Goal: Find specific page/section

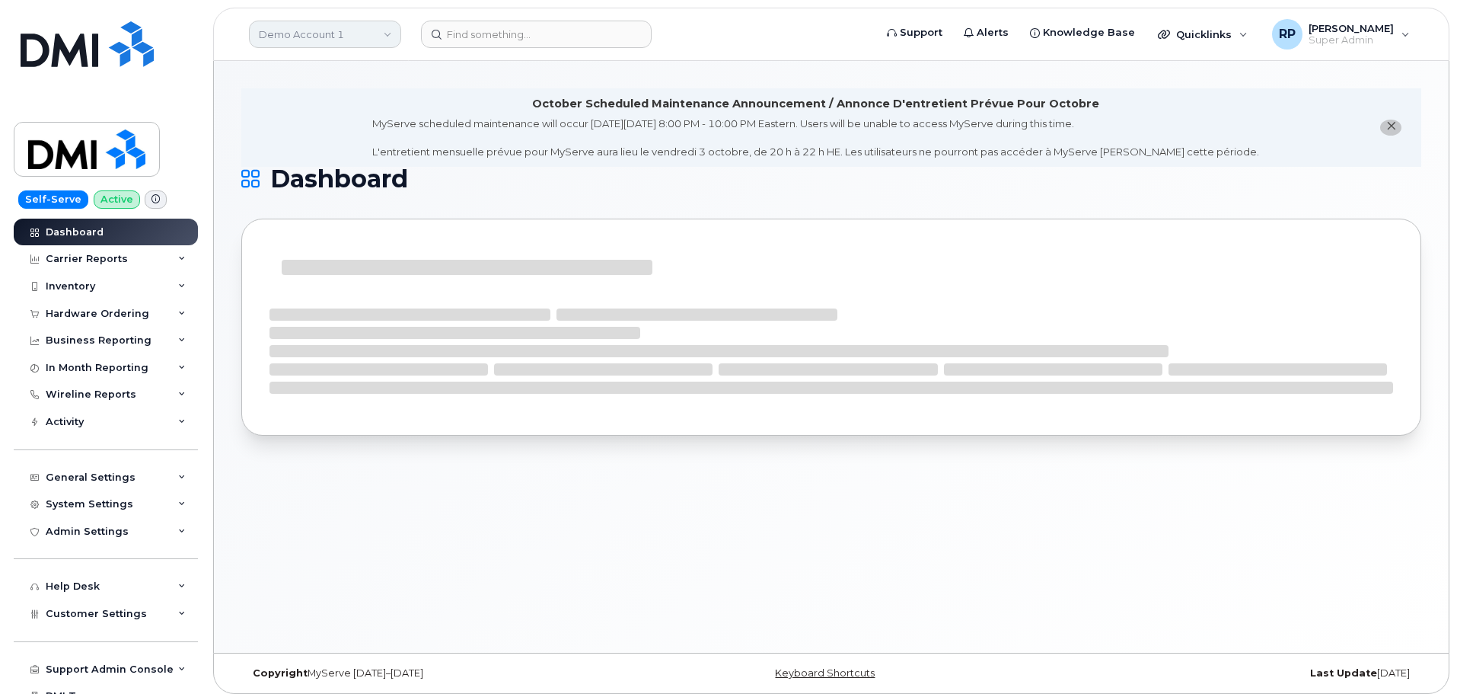
click at [305, 33] on link "Demo Account 1" at bounding box center [325, 34] width 152 height 27
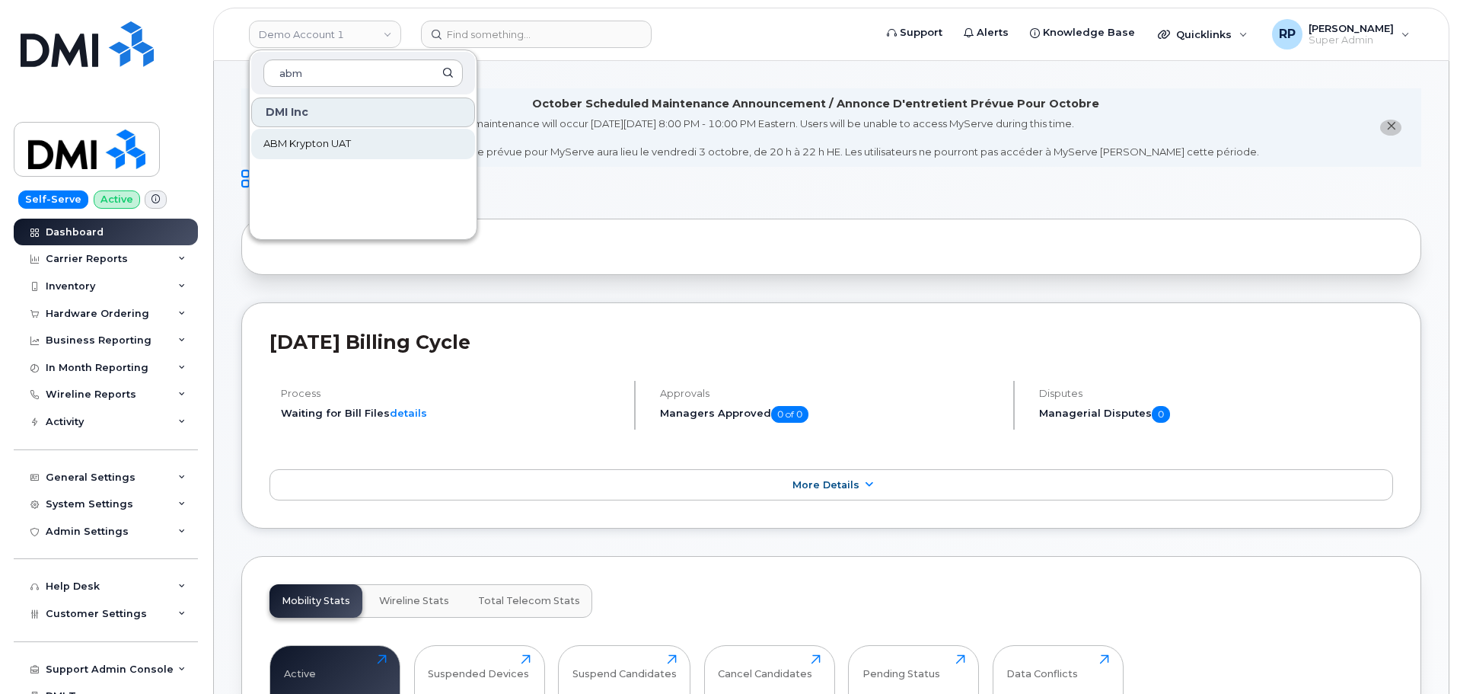
type input "abm"
click at [321, 147] on span "ABM Krypton UAT" at bounding box center [307, 143] width 88 height 15
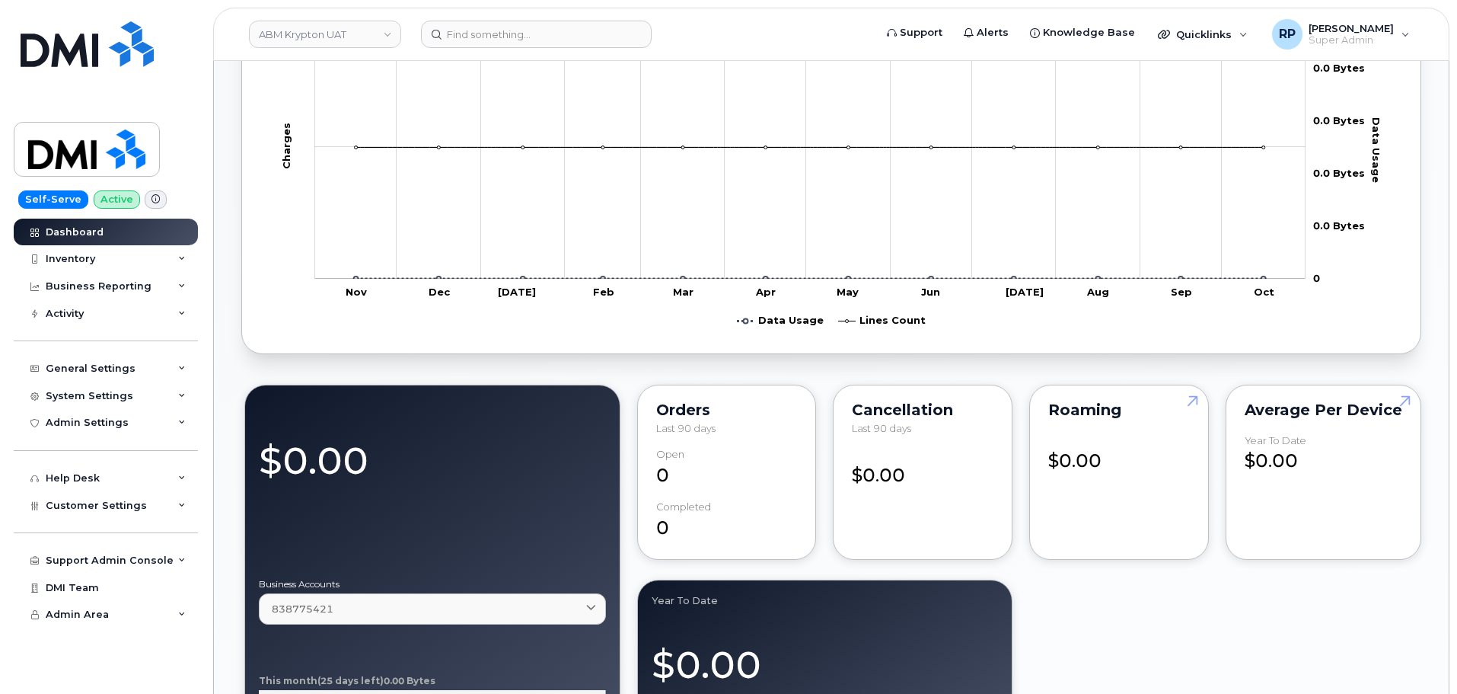
scroll to position [1142, 0]
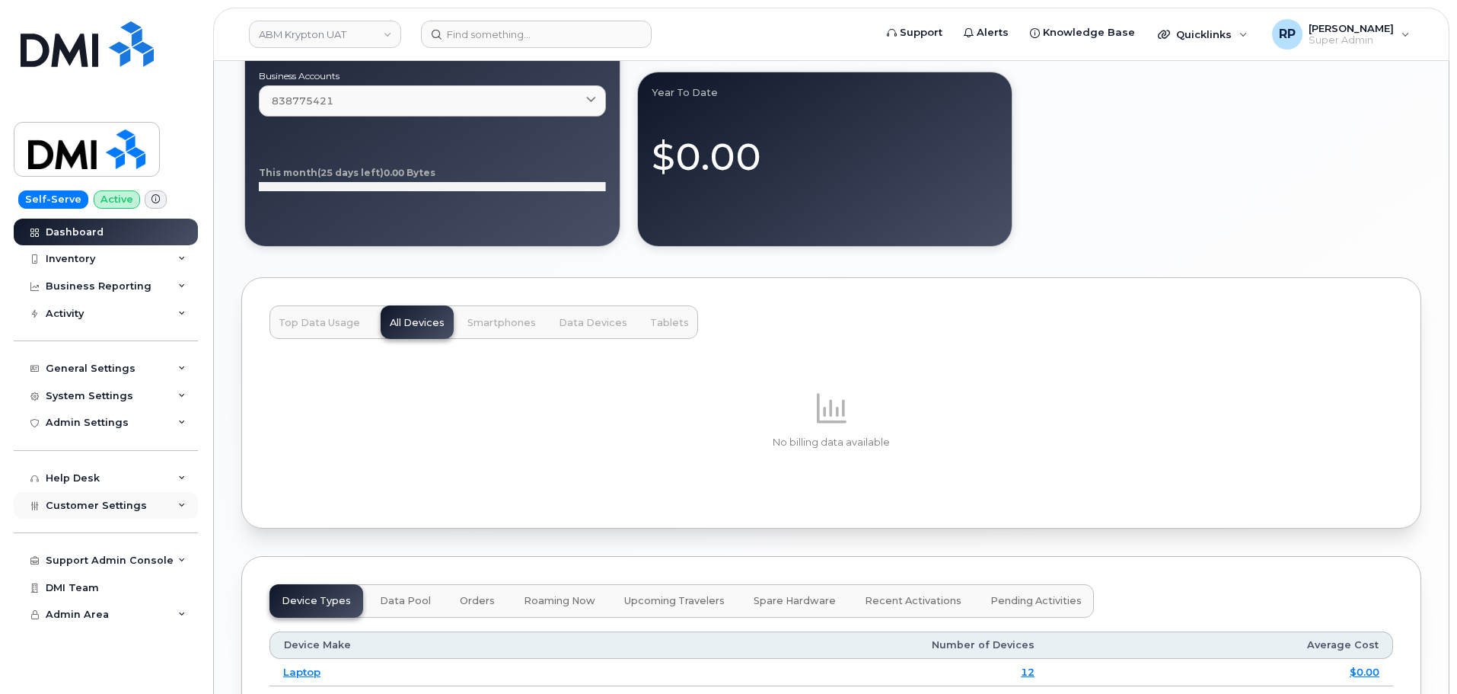
click at [94, 506] on span "Customer Settings" at bounding box center [96, 504] width 101 height 11
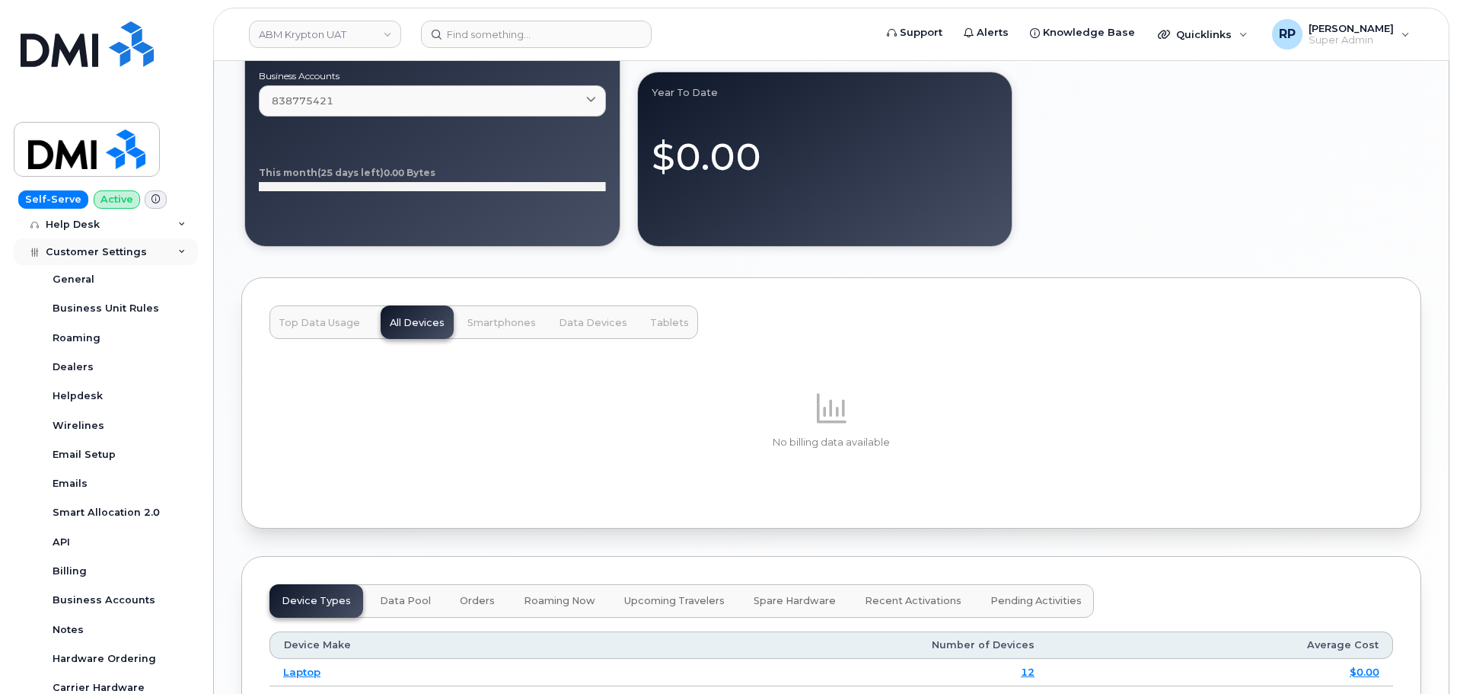
scroll to position [371, 0]
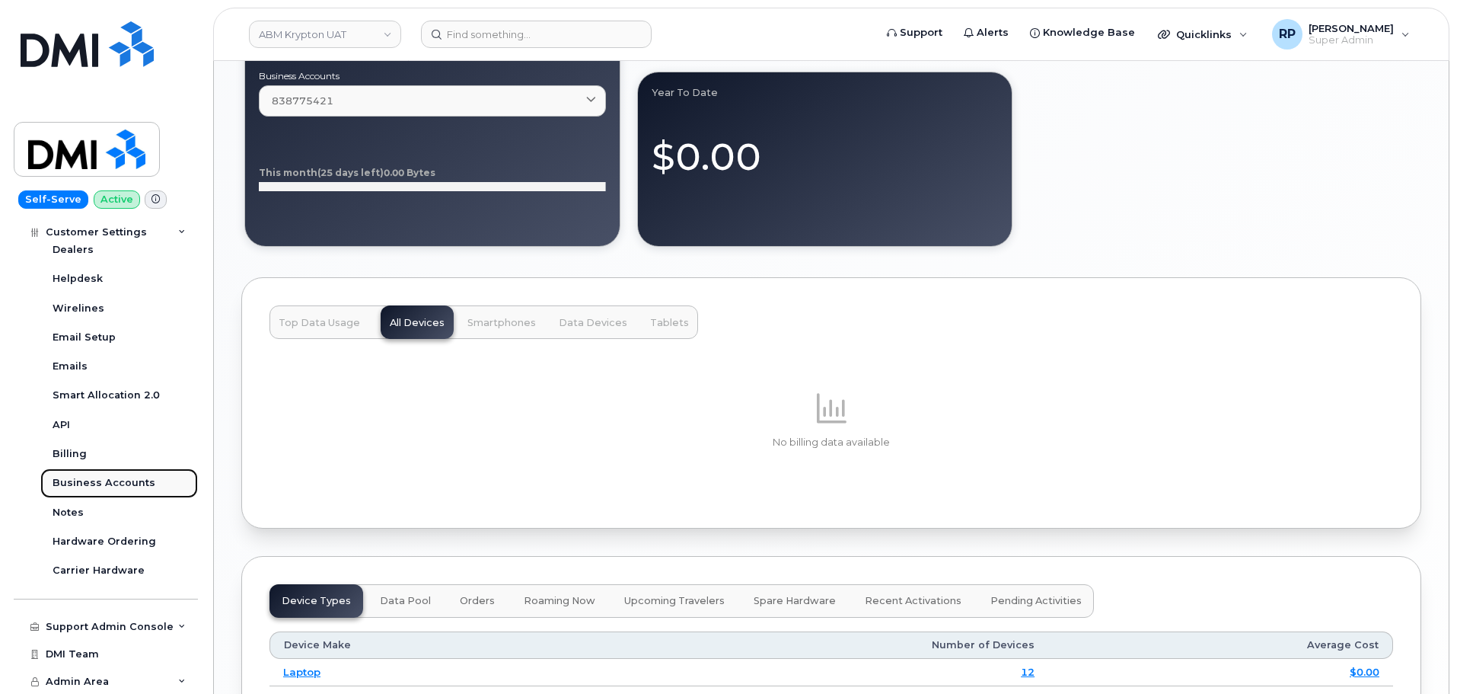
click at [91, 486] on div "Business Accounts" at bounding box center [104, 483] width 103 height 14
